Goal: Information Seeking & Learning: Learn about a topic

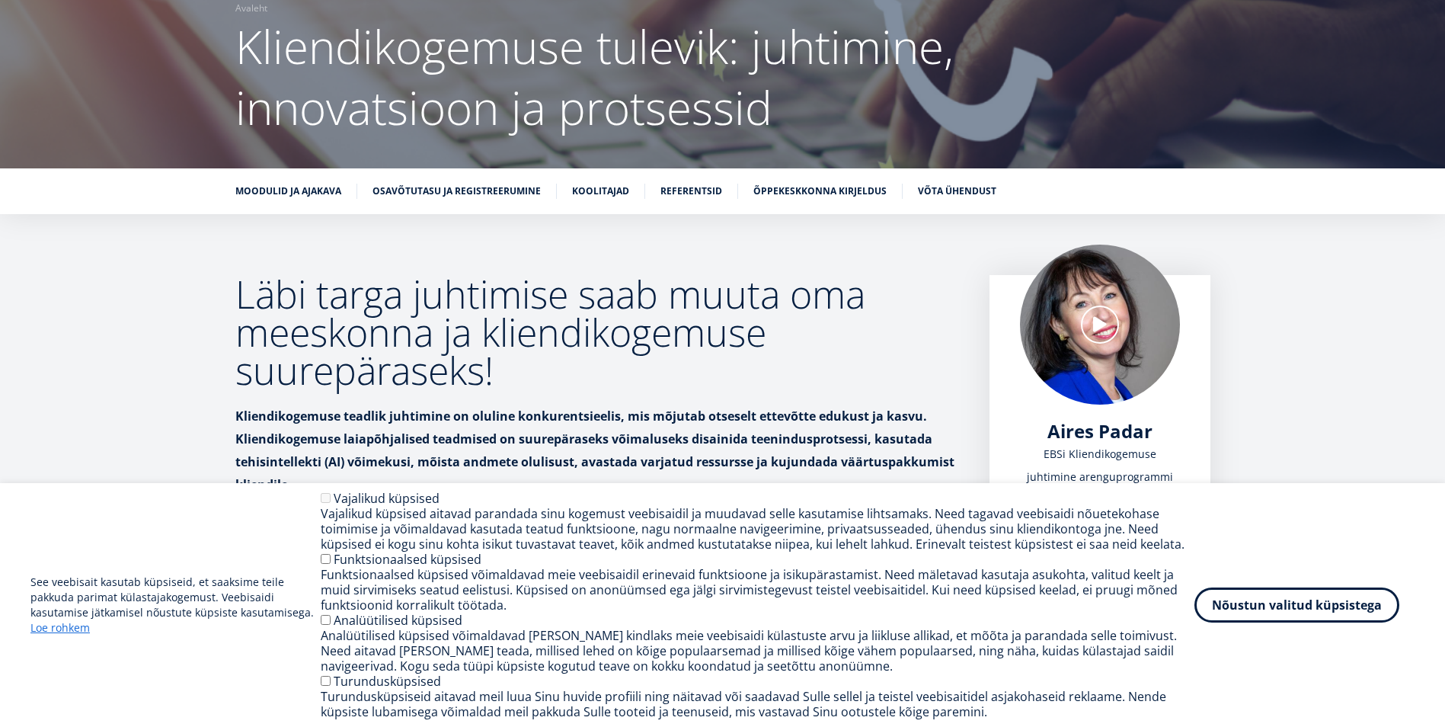
scroll to position [152, 0]
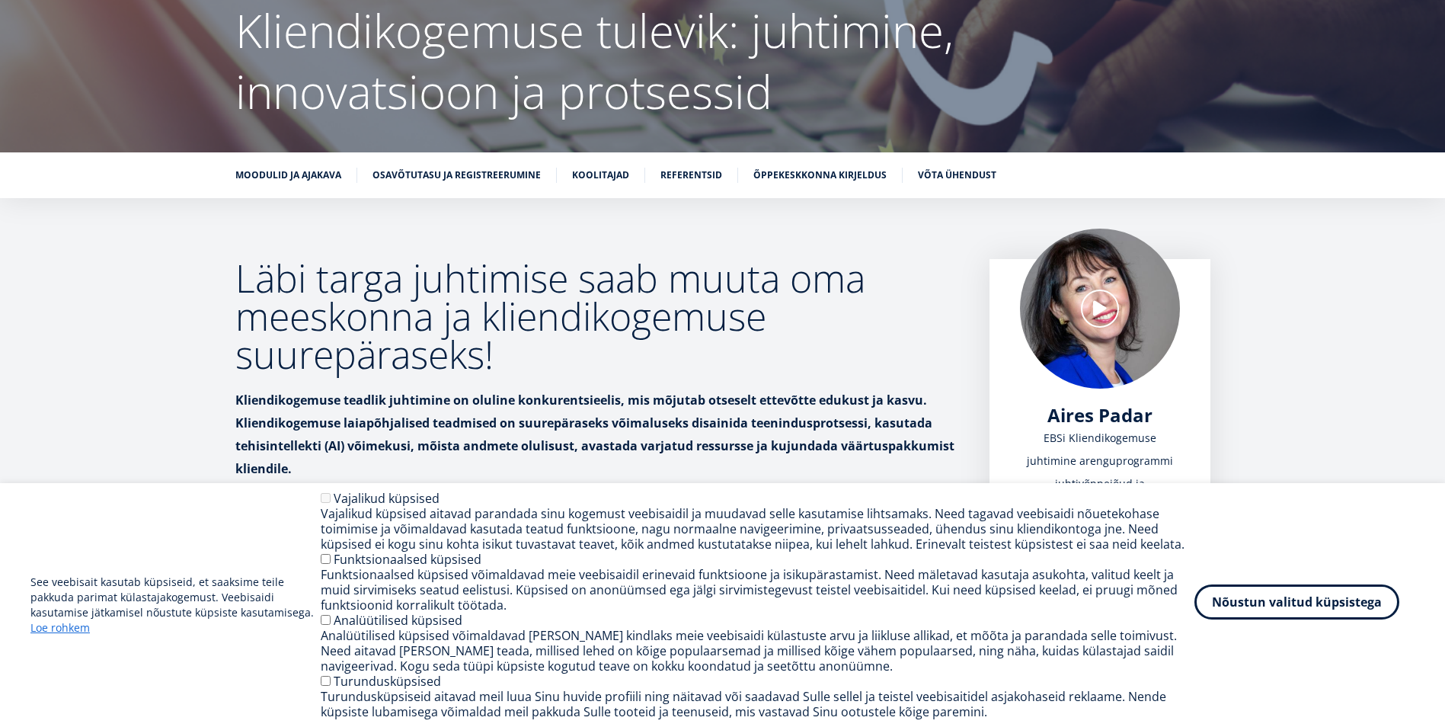
click at [1264, 600] on button "Nõustun valitud küpsistega" at bounding box center [1296, 601] width 205 height 35
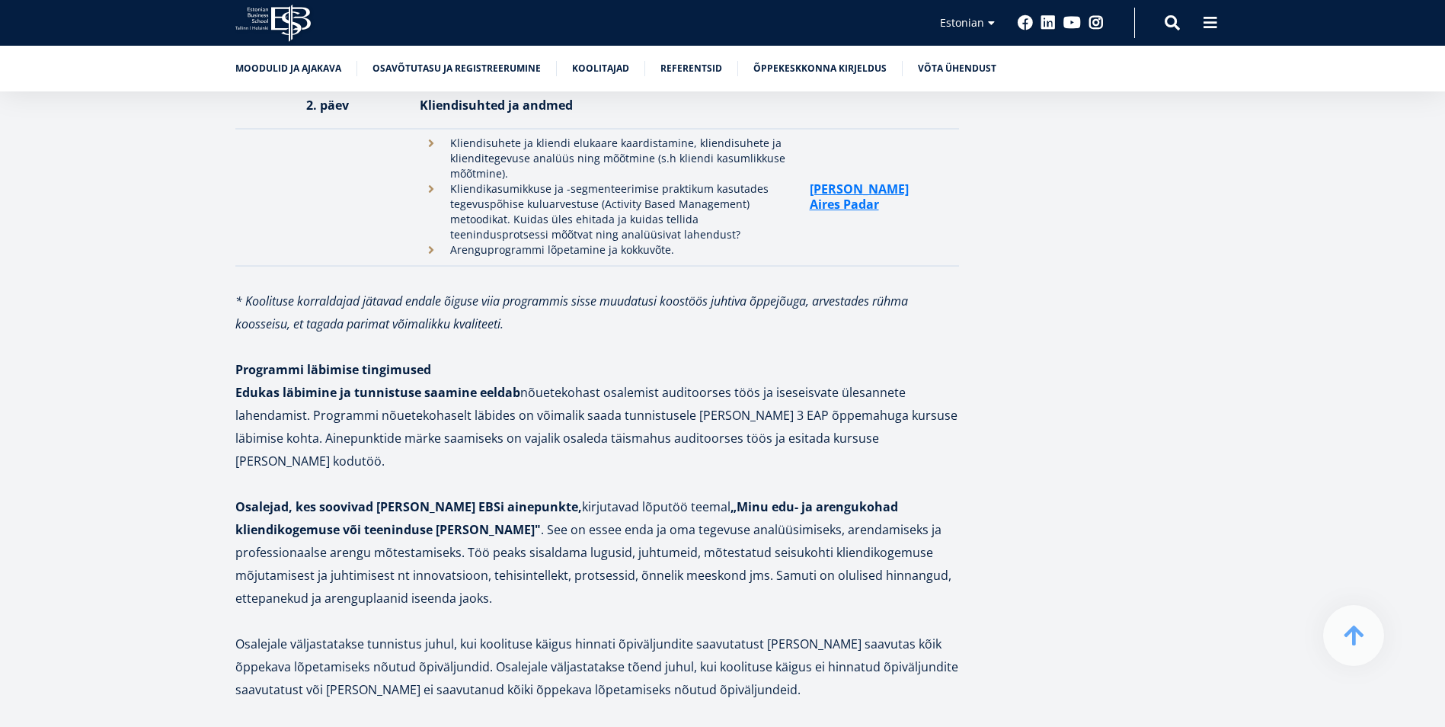
scroll to position [4037, 0]
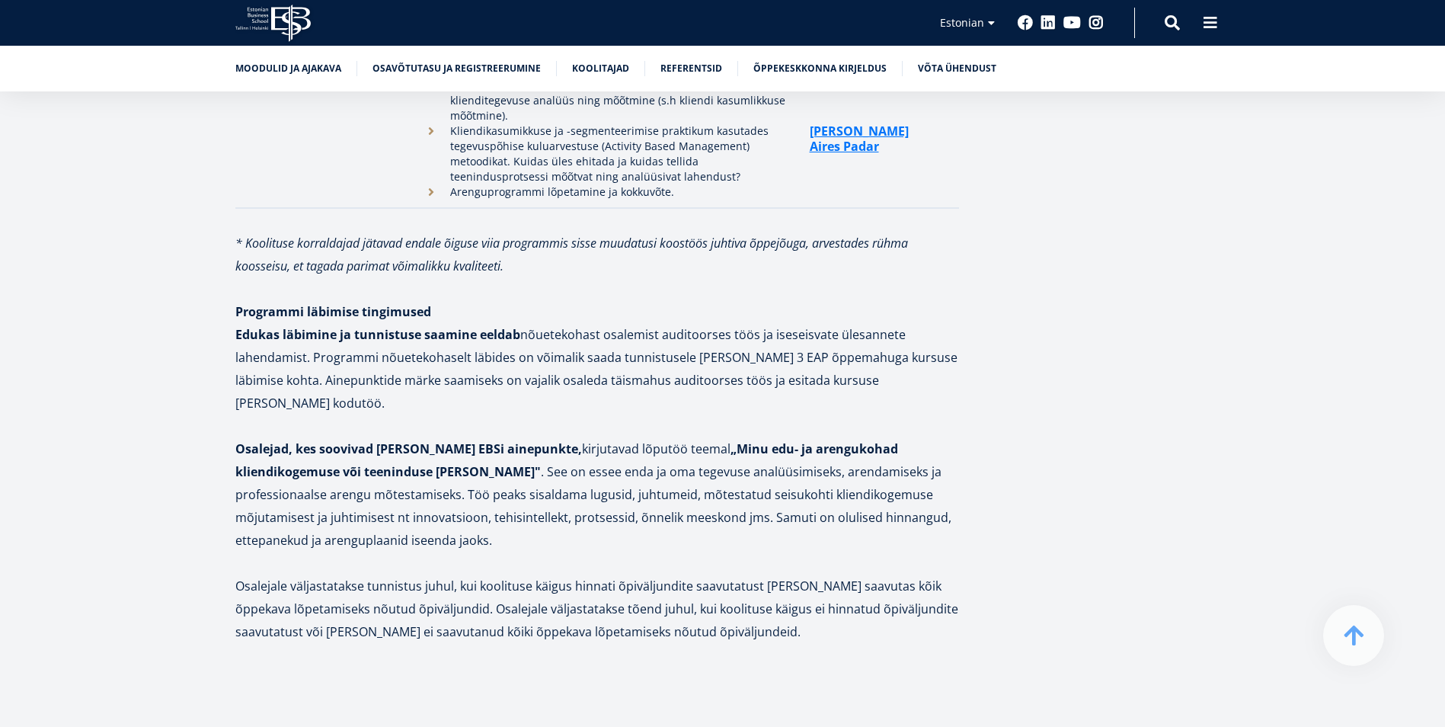
drag, startPoint x: 736, startPoint y: 261, endPoint x: 750, endPoint y: 261, distance: 13.7
drag, startPoint x: 750, startPoint y: 261, endPoint x: 1056, endPoint y: 220, distance: 308.9
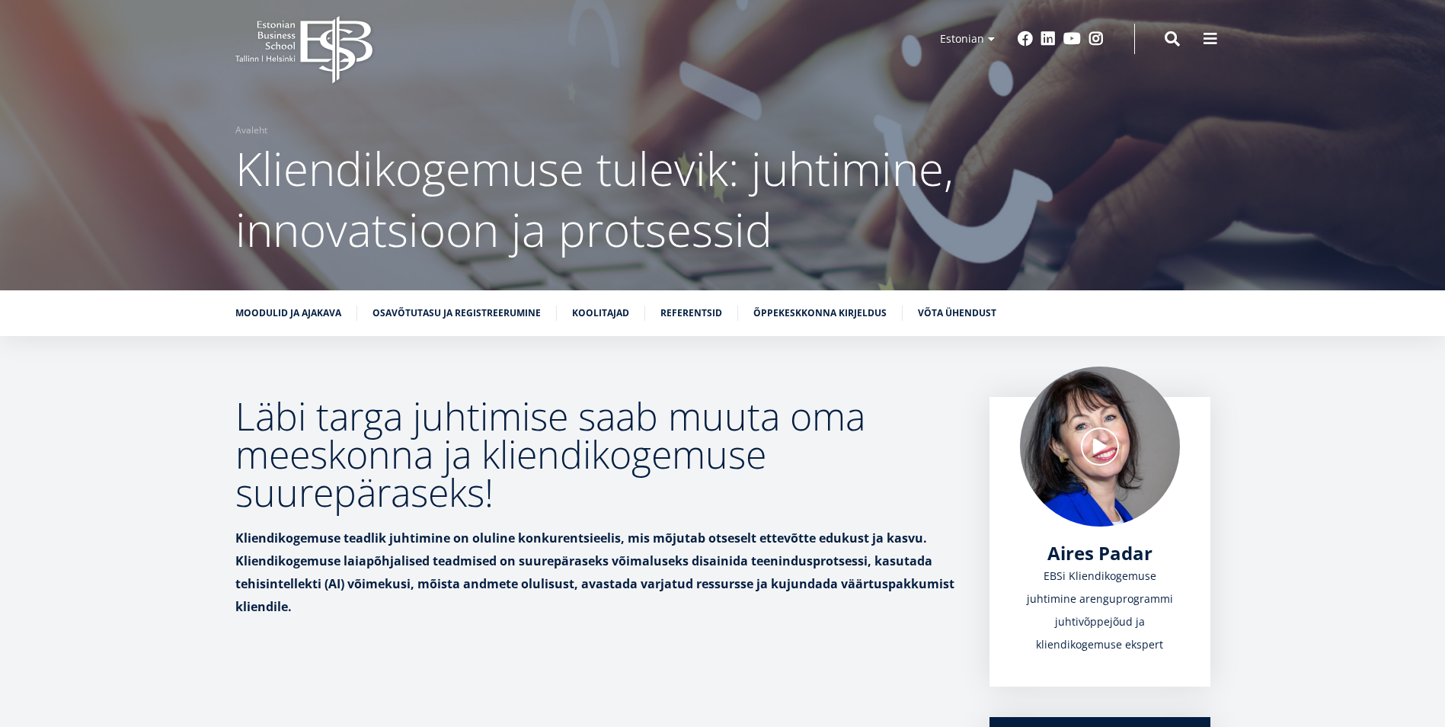
scroll to position [0, 0]
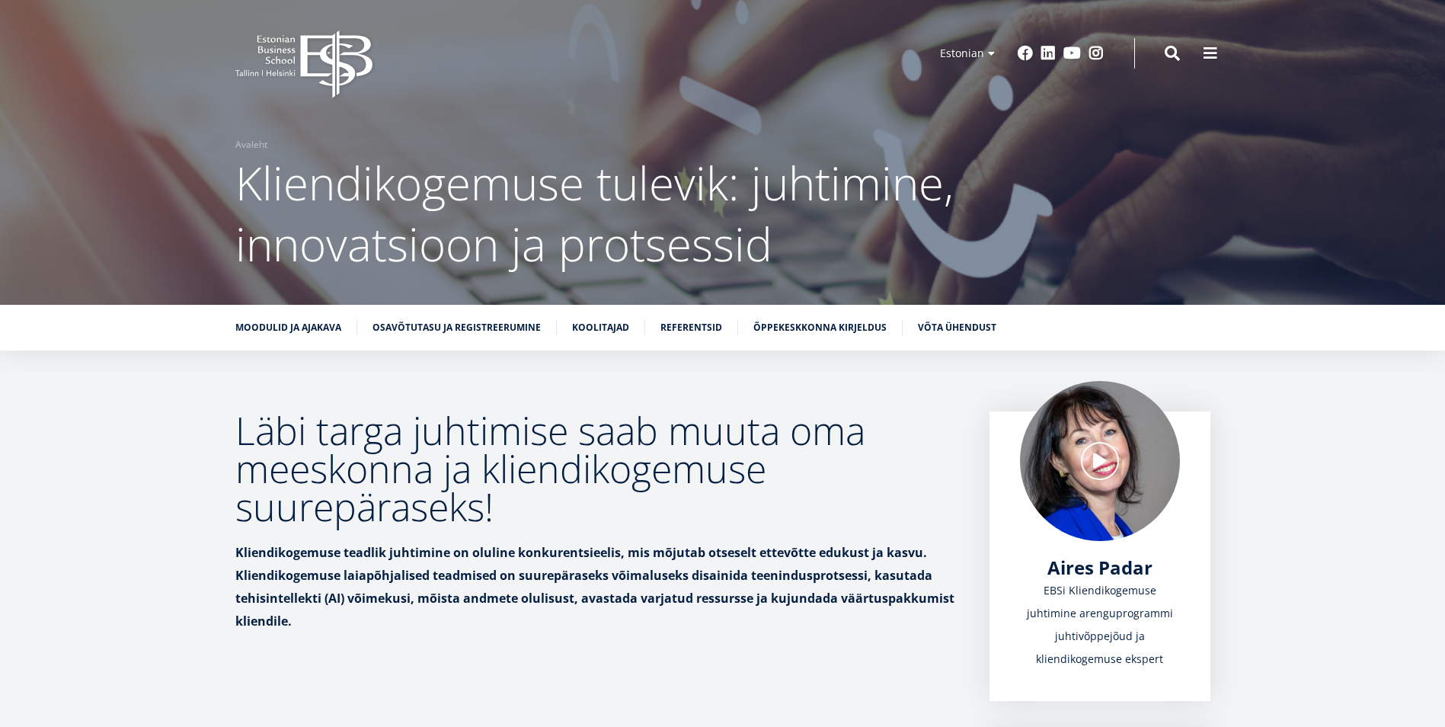
click at [305, 46] on icon at bounding box center [336, 64] width 72 height 68
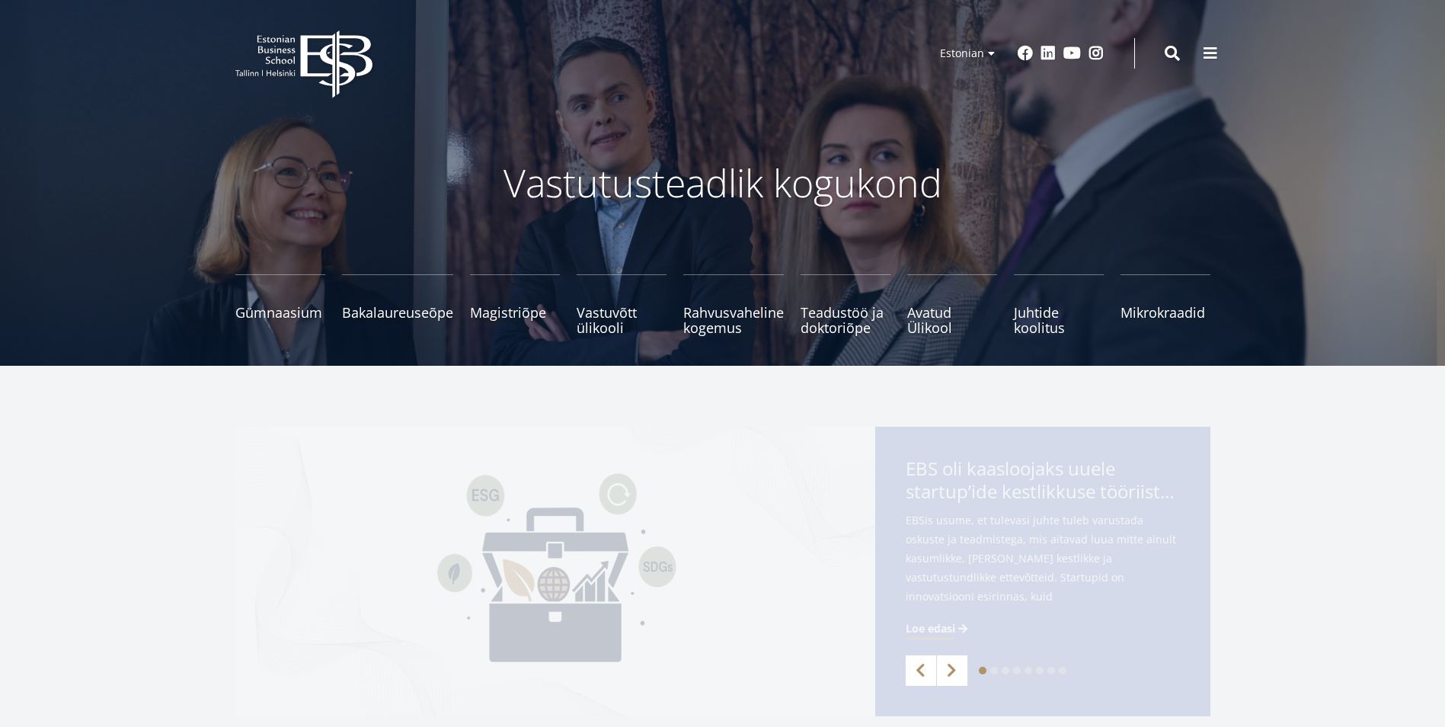
drag, startPoint x: 0, startPoint y: 0, endPoint x: 0, endPoint y: 370, distance: 370.2
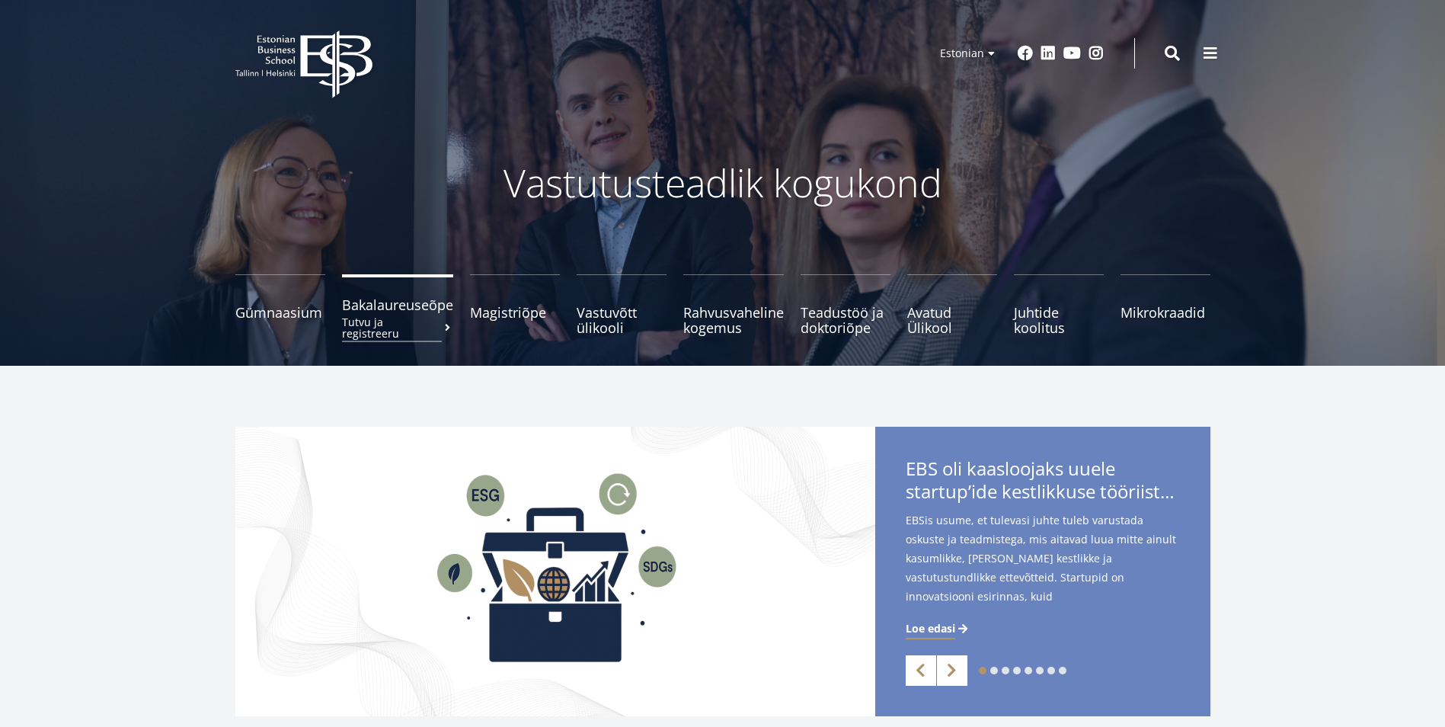
click at [405, 311] on span "Bakalaureuseõpe Tutvu ja registreeru" at bounding box center [397, 304] width 111 height 15
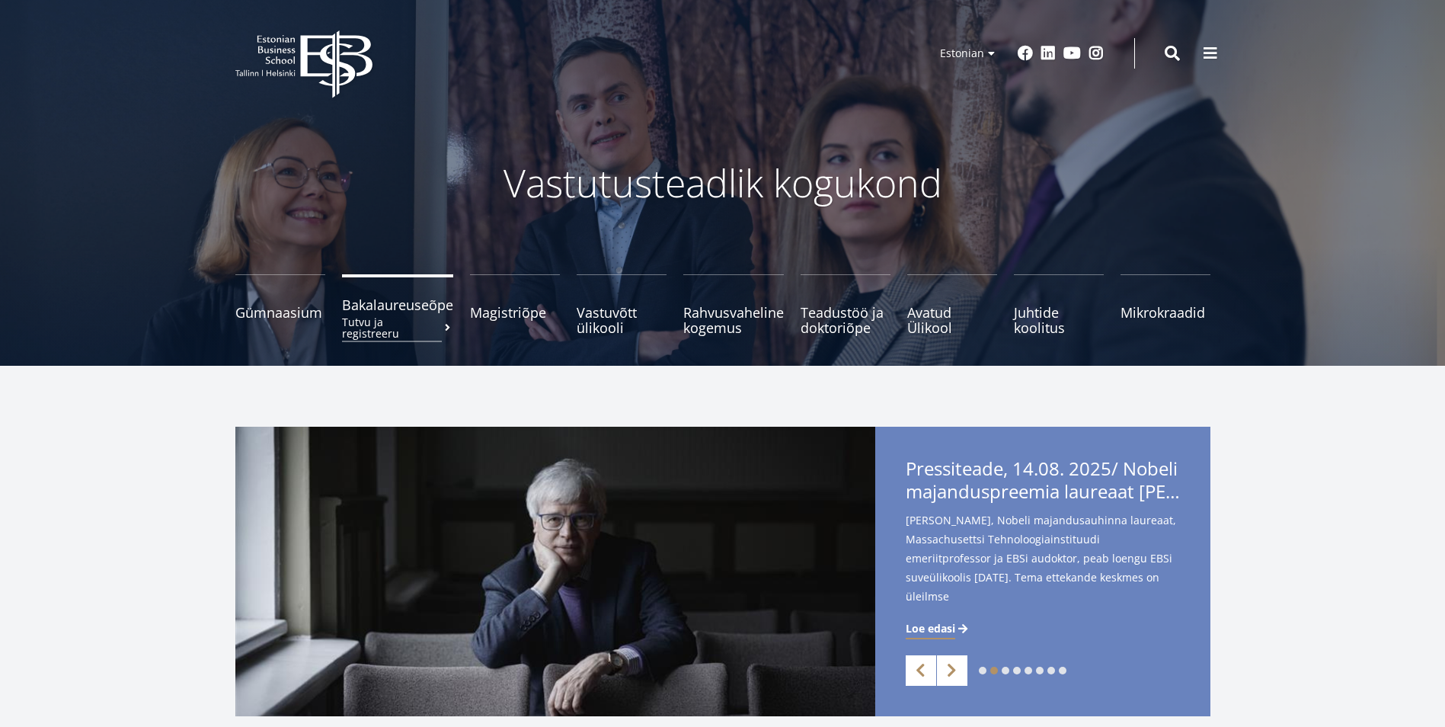
click at [419, 315] on link "Bakalaureuseõpe Tutvu ja registreeru" at bounding box center [397, 304] width 111 height 61
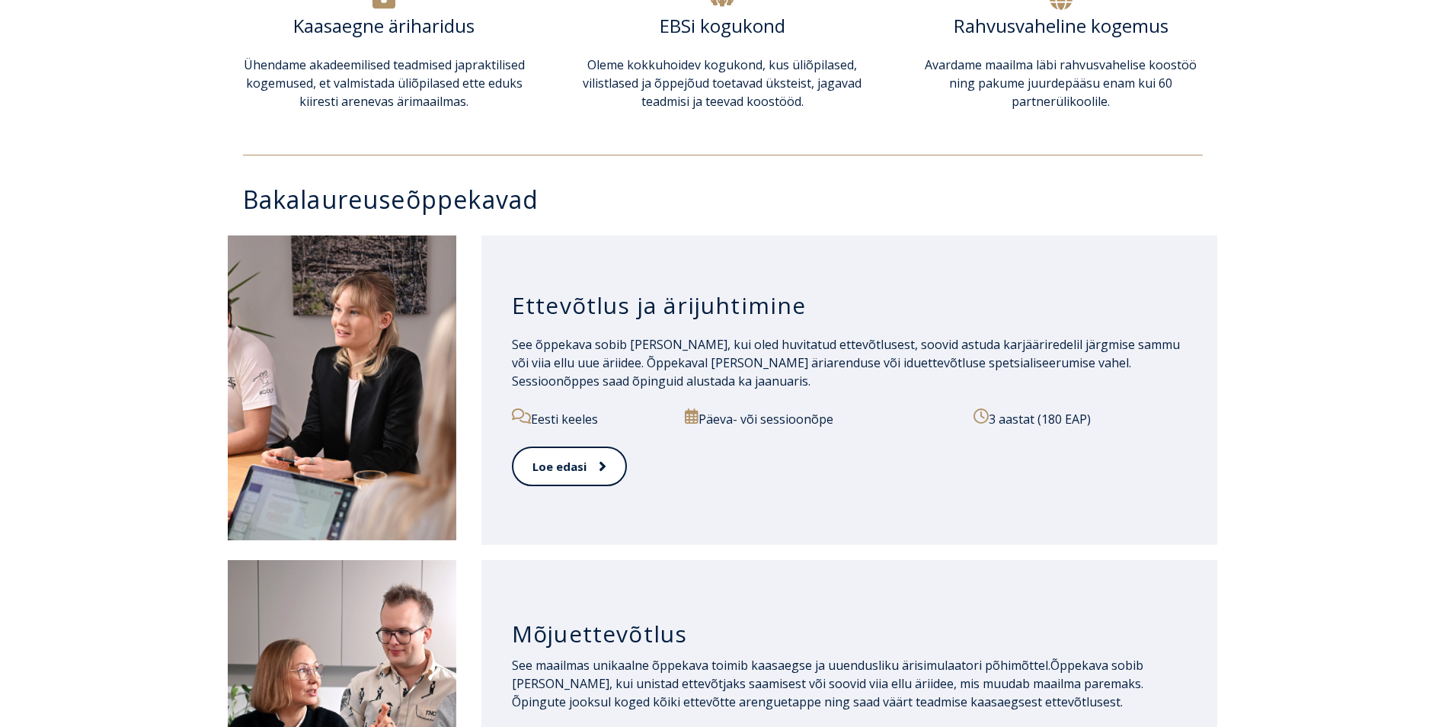
scroll to position [609, 0]
drag, startPoint x: 891, startPoint y: 258, endPoint x: 1281, endPoint y: 267, distance: 389.4
click at [1281, 267] on div "Ettevõtlus ja ärijuhtimine See õppekava sobib Sulle, kui oled huvitatud ettevõt…" at bounding box center [722, 389] width 1445 height 325
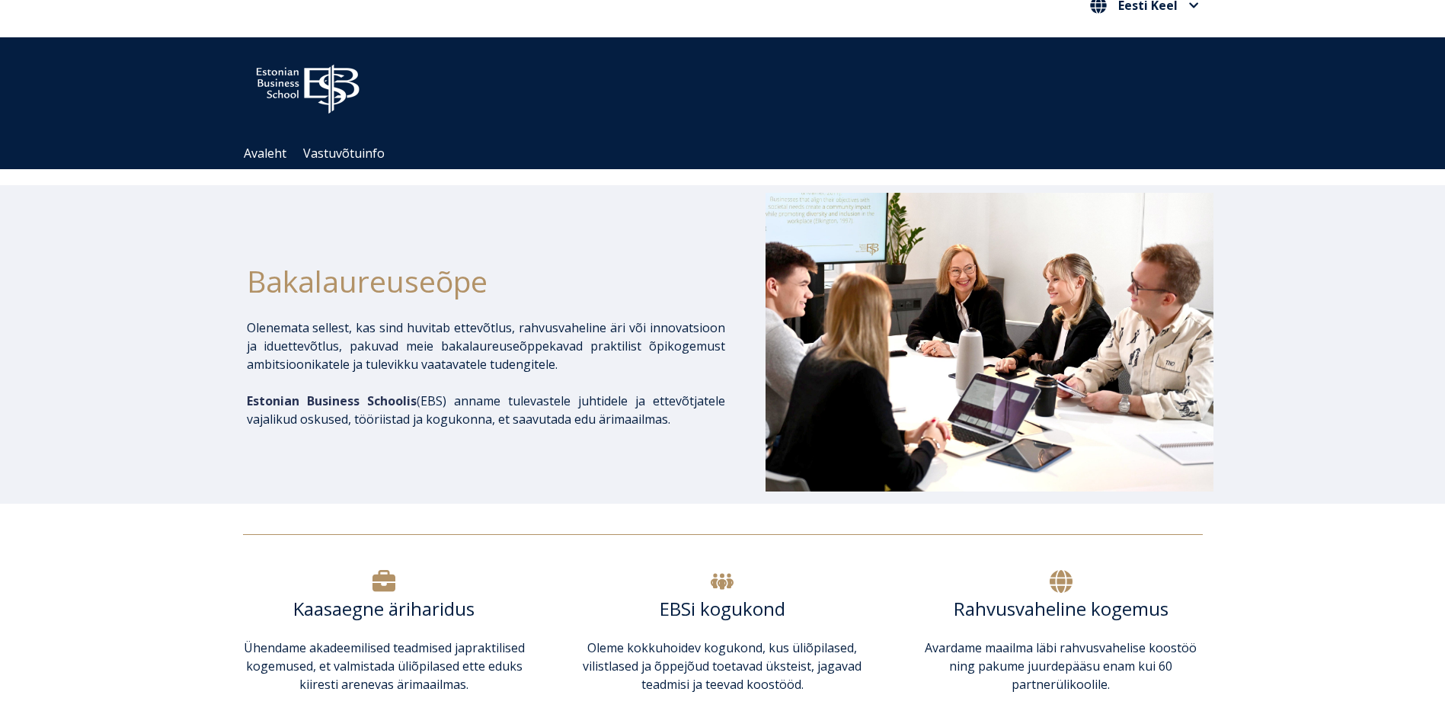
scroll to position [0, 0]
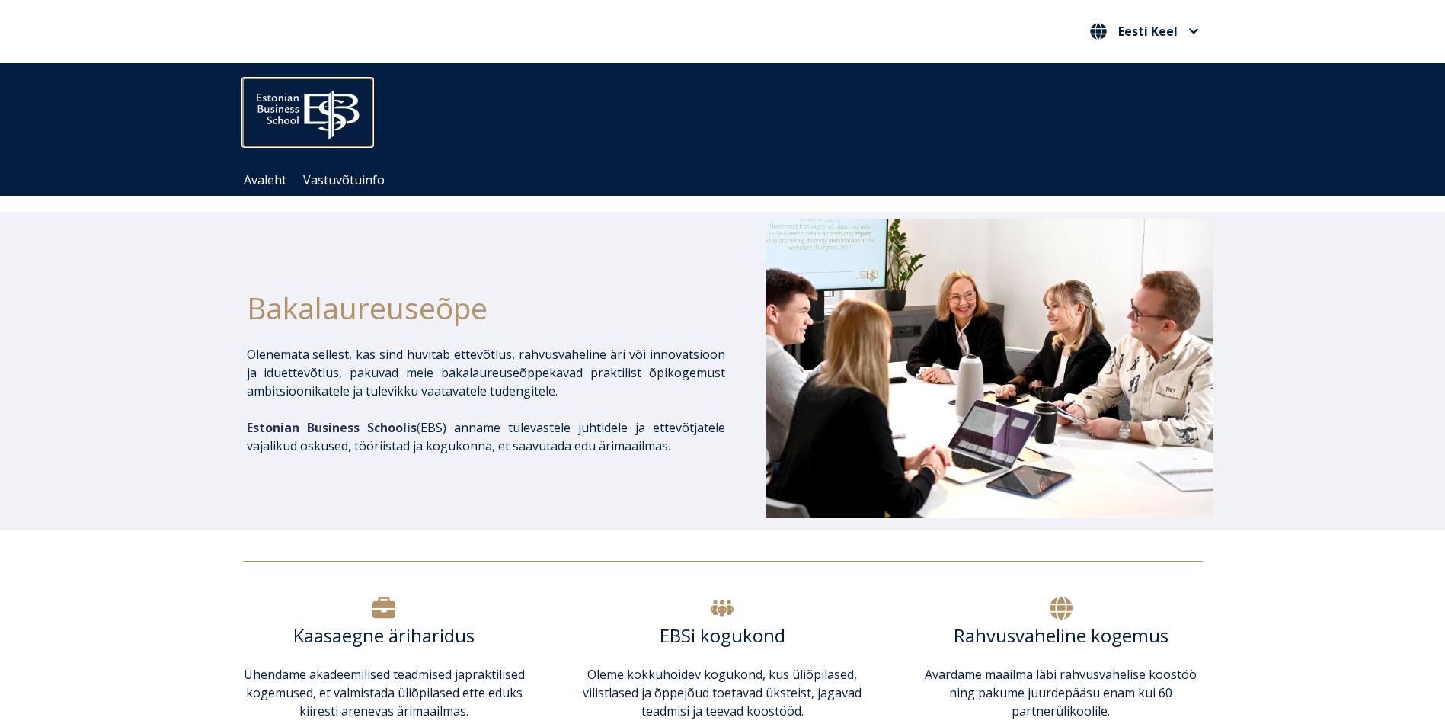
click at [325, 122] on img at bounding box center [308, 111] width 130 height 66
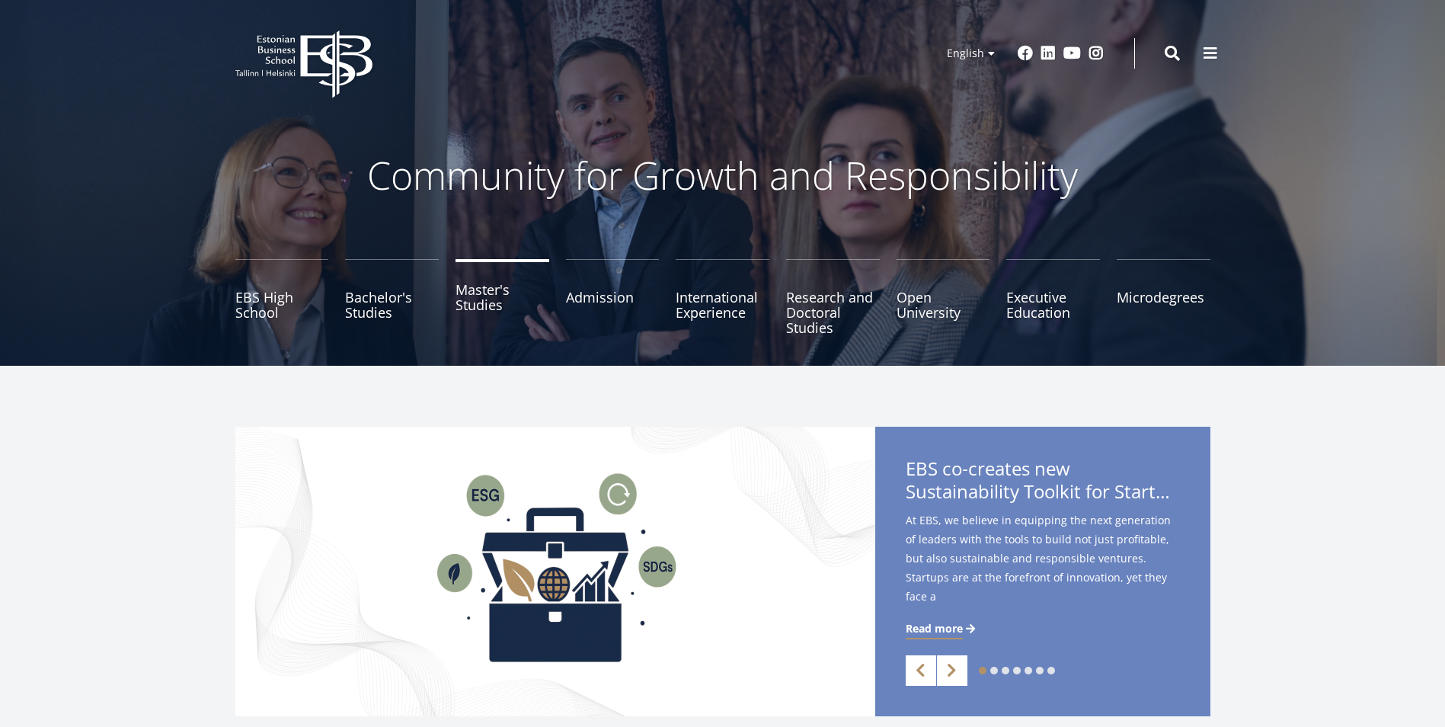
click at [496, 305] on link "Master's Studies" at bounding box center [503, 297] width 94 height 76
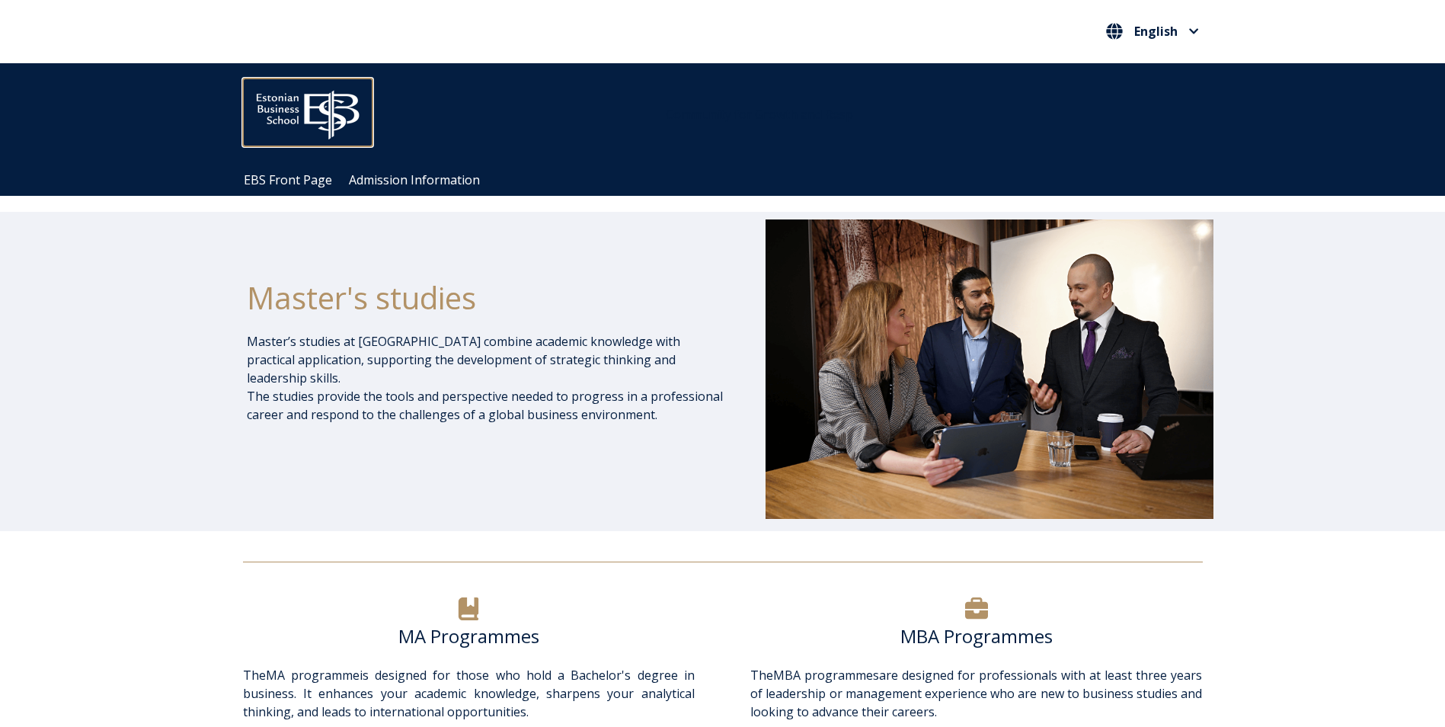
click at [297, 122] on img at bounding box center [308, 111] width 130 height 66
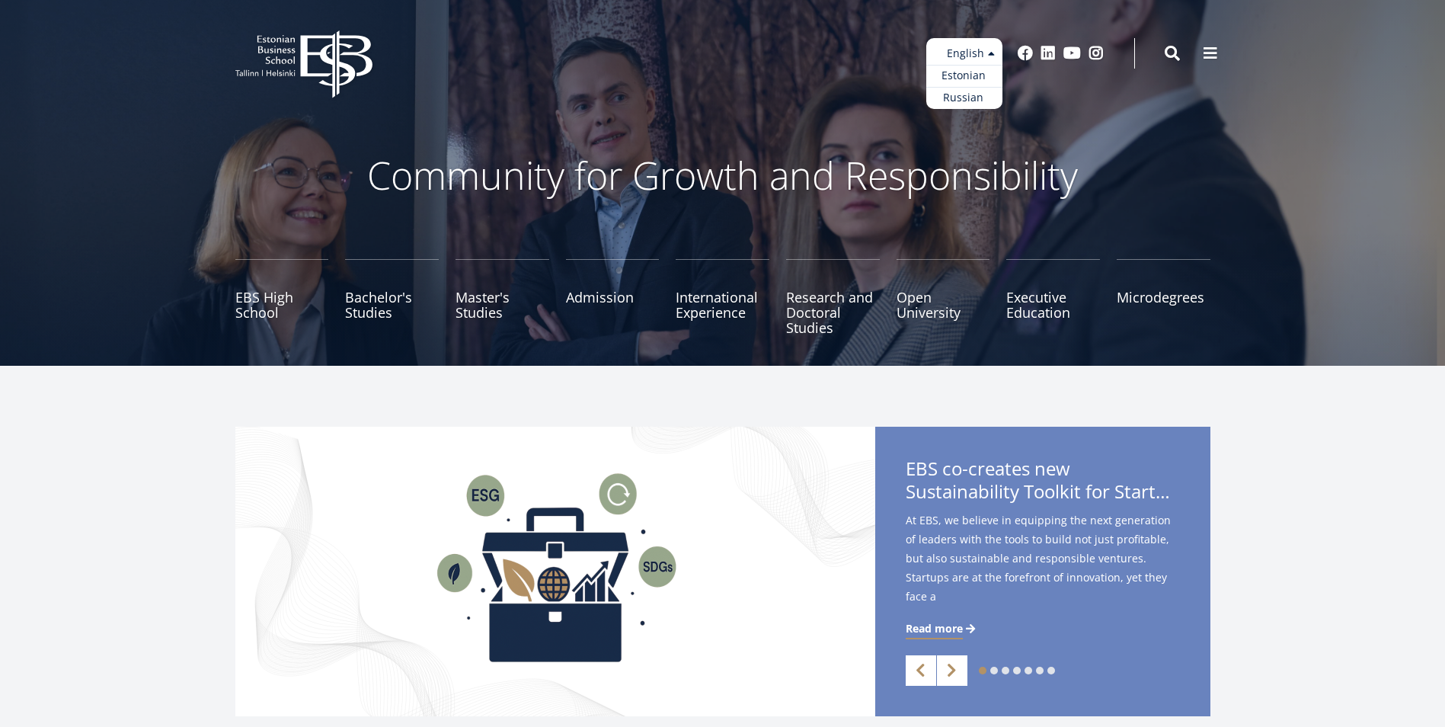
click at [971, 48] on ul "Estonian English Russian" at bounding box center [964, 73] width 76 height 71
click at [964, 78] on link "Estonian" at bounding box center [964, 76] width 76 height 22
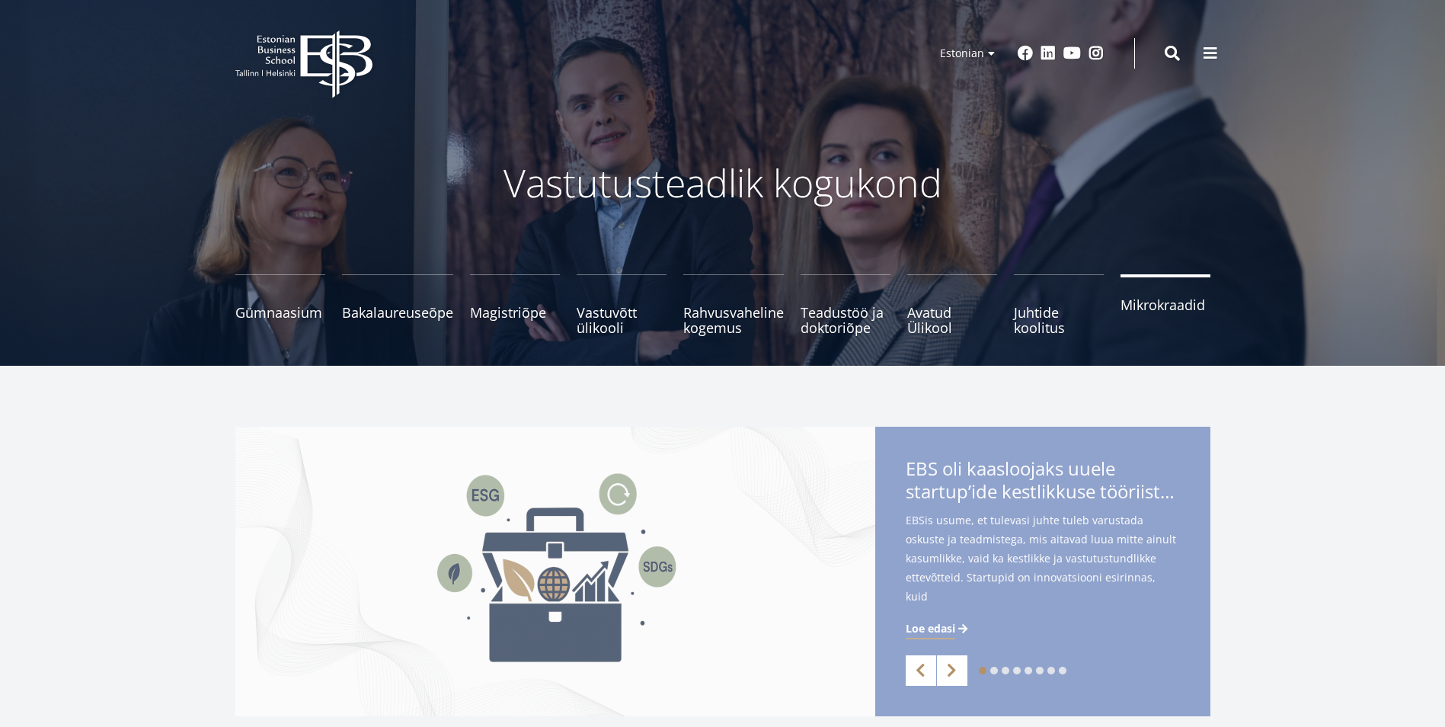
click at [1139, 312] on span "Mikrokraadid" at bounding box center [1166, 304] width 90 height 15
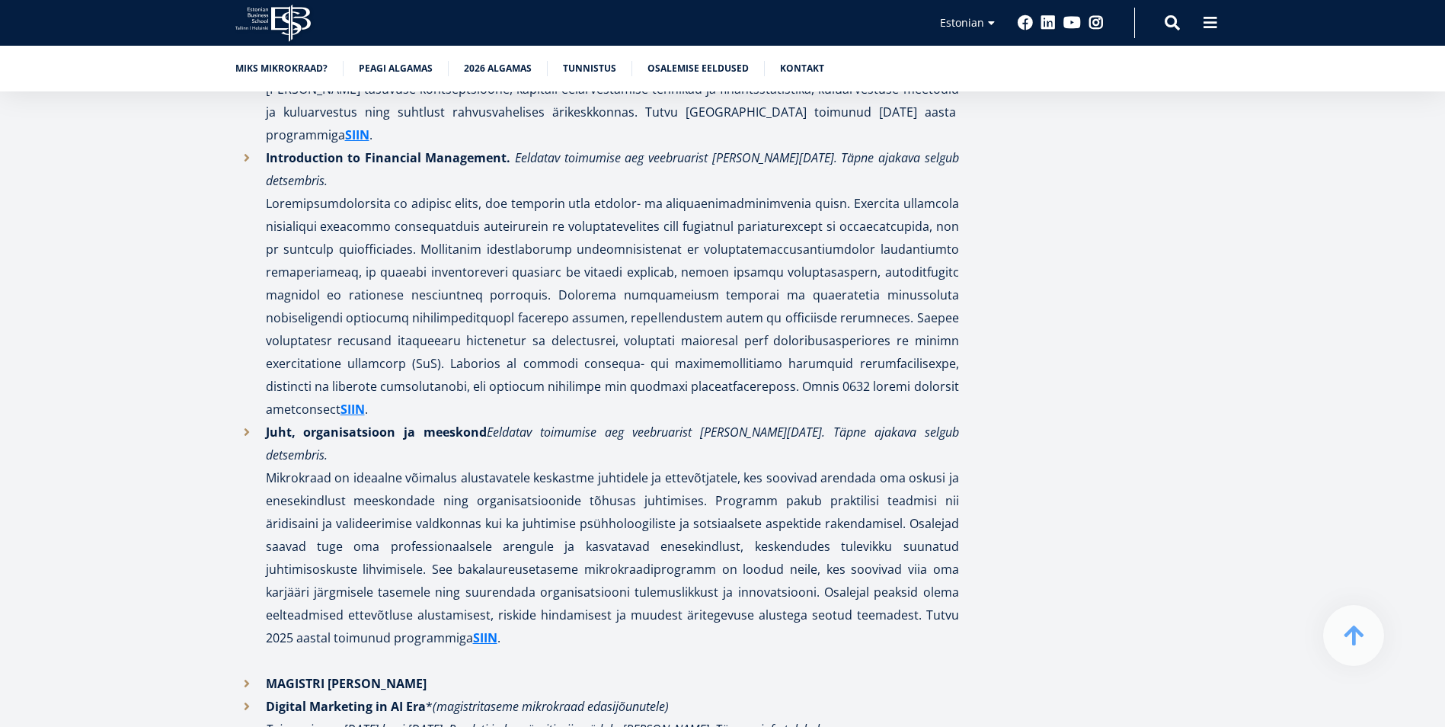
scroll to position [3172, 0]
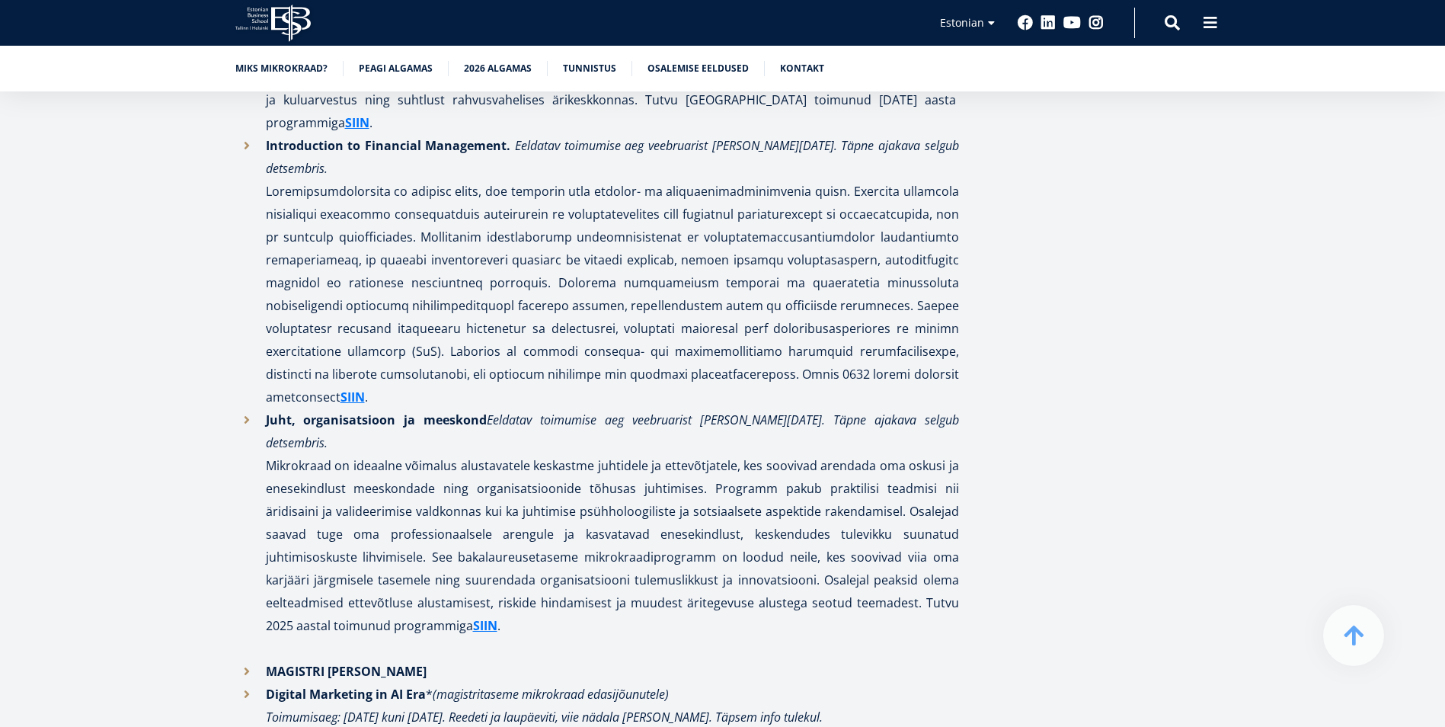
drag, startPoint x: 1022, startPoint y: 307, endPoint x: 871, endPoint y: 459, distance: 214.4
click at [871, 459] on p "Juht, organisatsioon ja meeskond Eeldatav toimumise aeg veebruarist [PERSON_NAM…" at bounding box center [612, 533] width 693 height 251
drag, startPoint x: 536, startPoint y: 468, endPoint x: 219, endPoint y: 473, distance: 316.9
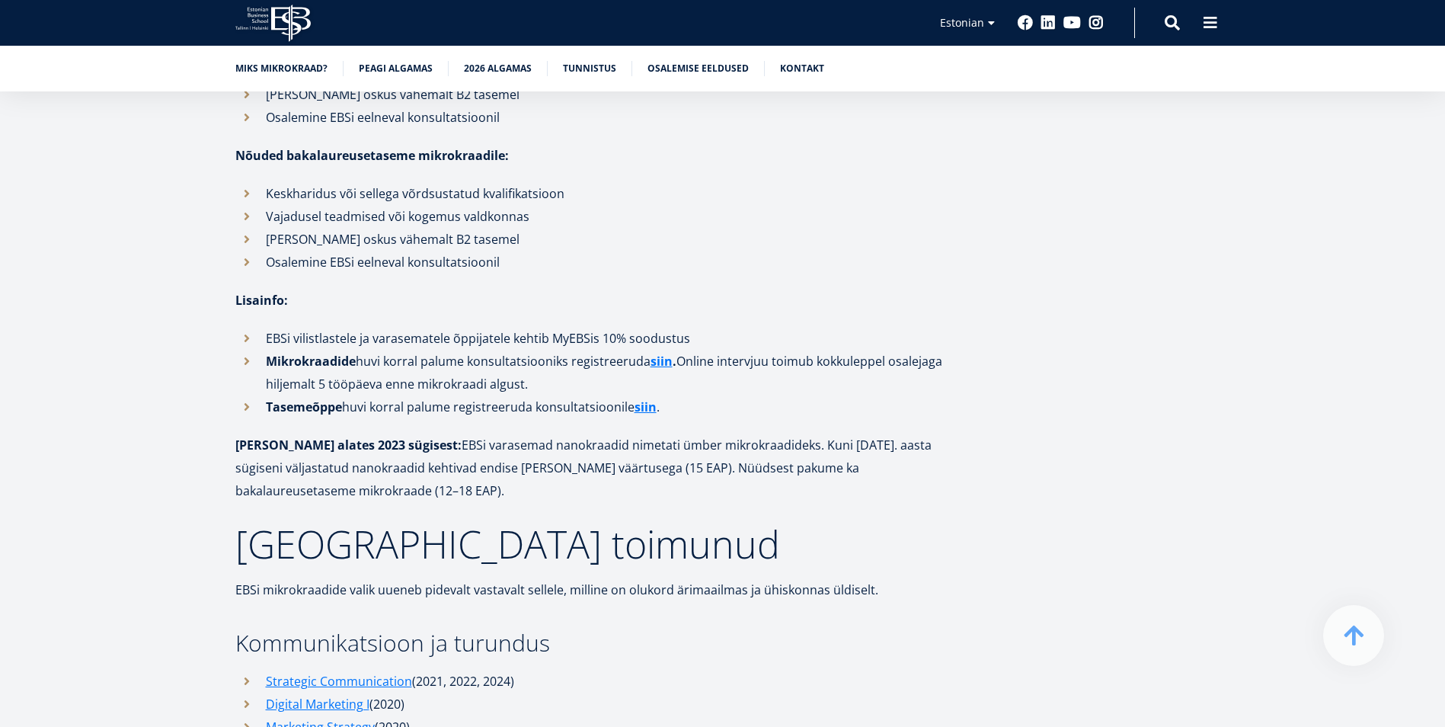
scroll to position [4696, 0]
